Goal: Task Accomplishment & Management: Complete application form

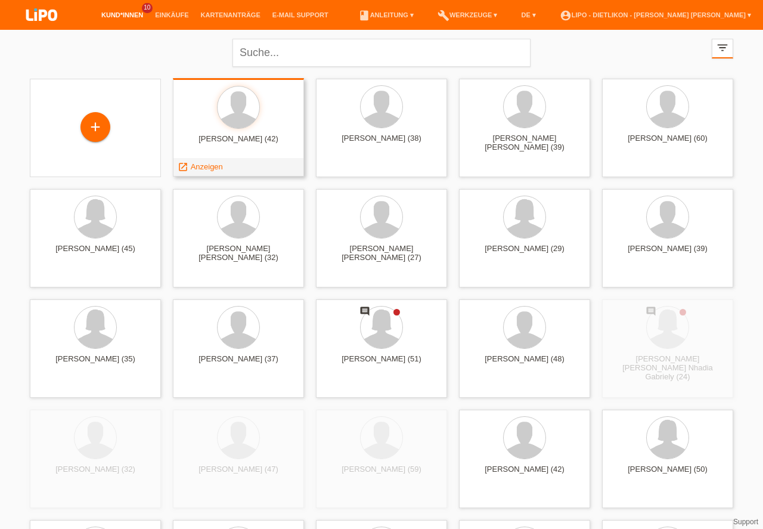
click at [265, 128] on div at bounding box center [238, 108] width 112 height 45
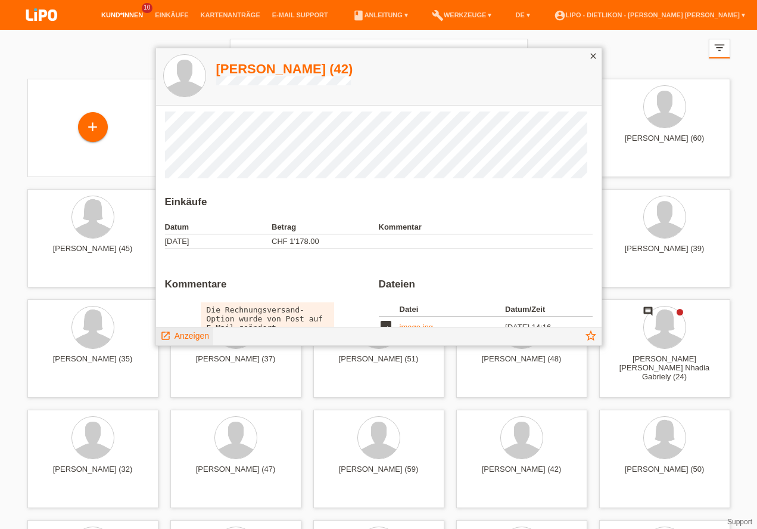
click at [197, 338] on span "Anzeigen" at bounding box center [192, 336] width 35 height 10
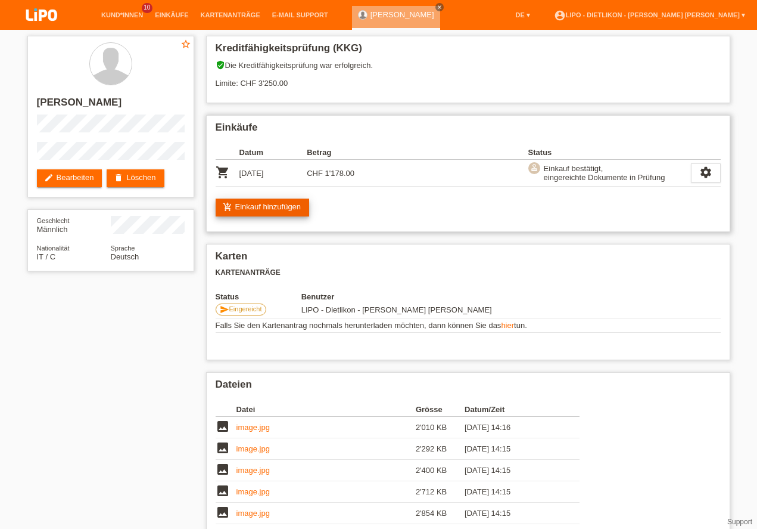
click at [281, 204] on link "add_shopping_cart Einkauf hinzufügen" at bounding box center [263, 207] width 94 height 18
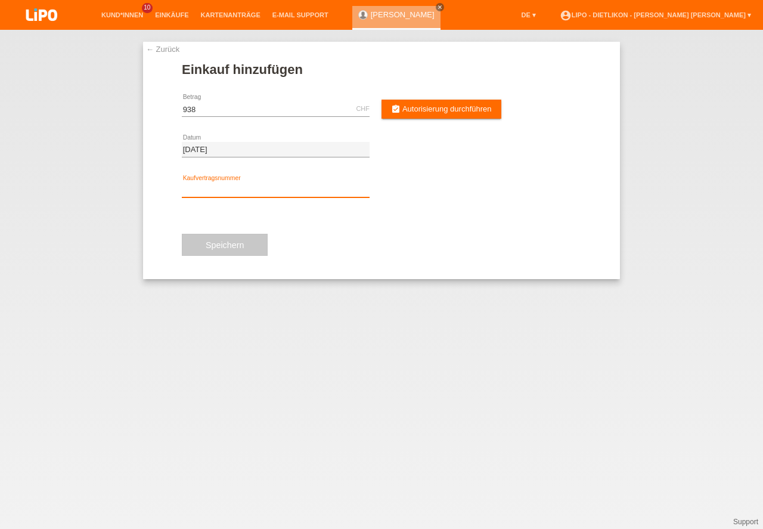
type input "938.00"
click at [238, 186] on input "text" at bounding box center [276, 189] width 188 height 15
type input "x"
type input "XN3S44"
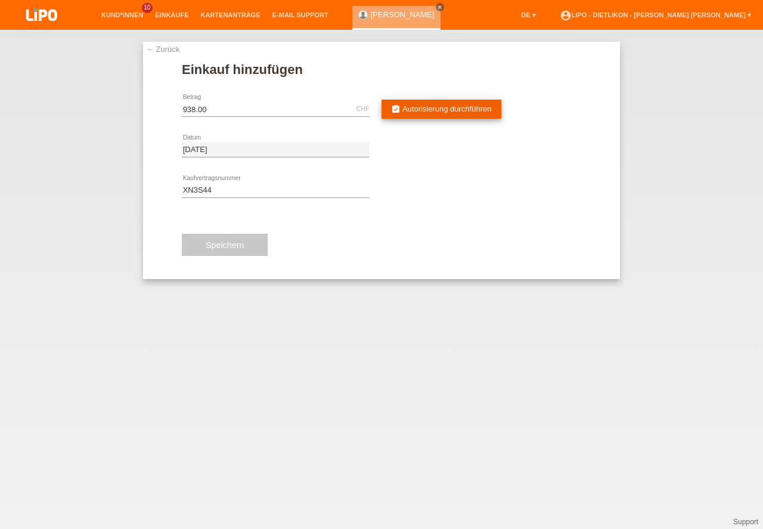
click at [449, 108] on span "Autorisierung durchführen" at bounding box center [446, 108] width 89 height 9
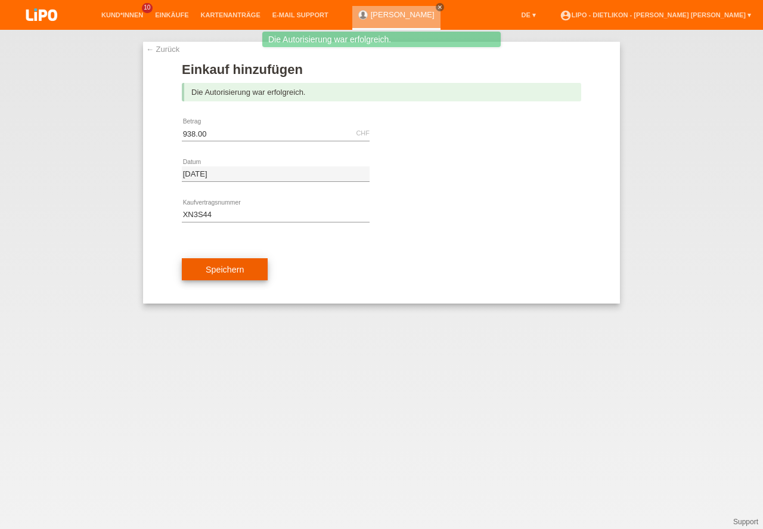
click at [229, 266] on button "Speichern" at bounding box center [225, 269] width 86 height 23
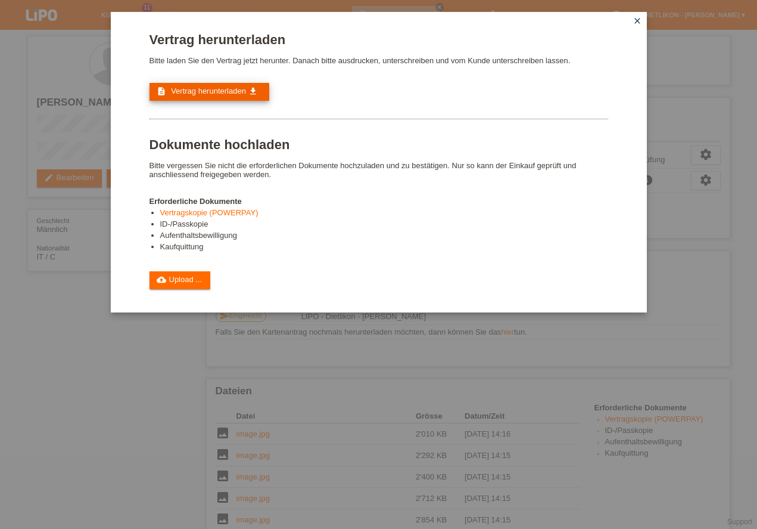
click at [215, 95] on span "Vertrag herunterladen" at bounding box center [208, 90] width 75 height 9
click at [188, 282] on link "cloud_upload Upload ..." at bounding box center [180, 280] width 61 height 18
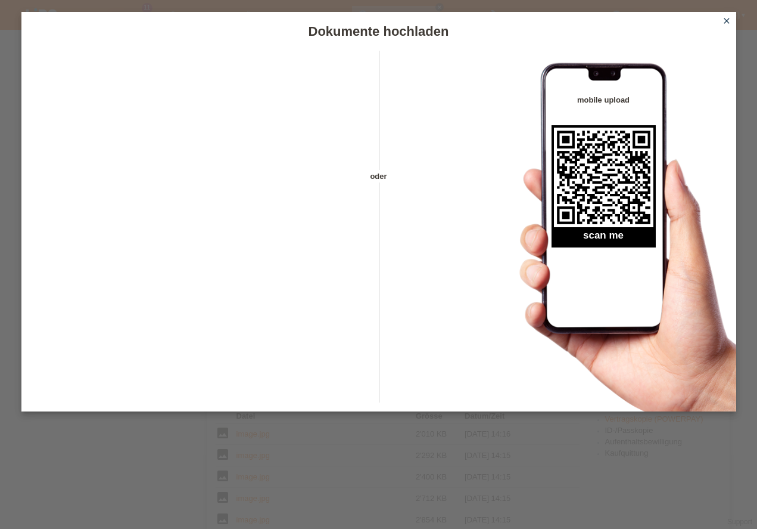
click at [725, 21] on icon "close" at bounding box center [727, 21] width 10 height 10
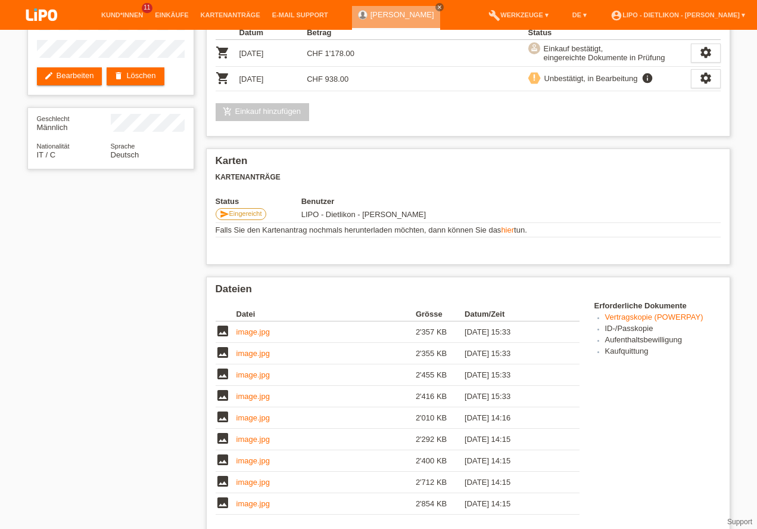
scroll to position [431, 0]
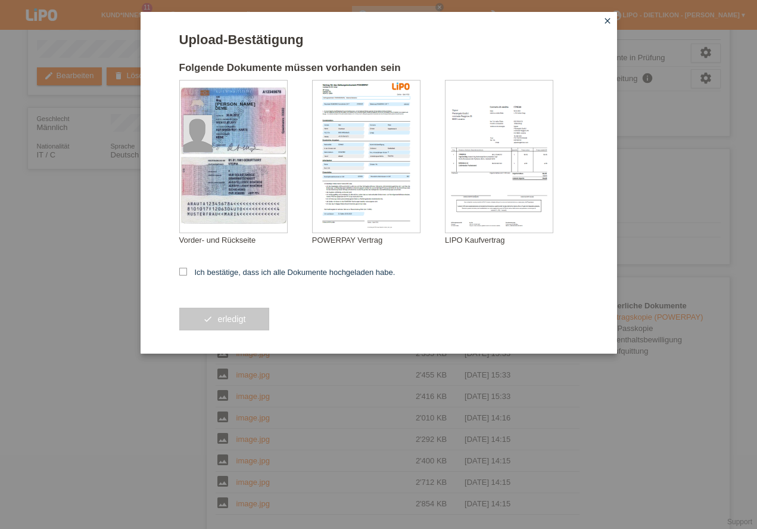
click at [178, 279] on div "Upload-Bestätigung Folgende Dokumente müssen vorhanden sein KELMENDI DEME Vorde…" at bounding box center [379, 182] width 477 height 341
click at [181, 275] on icon at bounding box center [183, 272] width 8 height 8
click at [181, 275] on input "Ich bestätige, dass ich alle Dokumente hochgeladen habe." at bounding box center [183, 272] width 8 height 8
checkbox input "true"
click at [231, 321] on button "check erledigt" at bounding box center [224, 319] width 91 height 23
